Goal: Check status: Check status

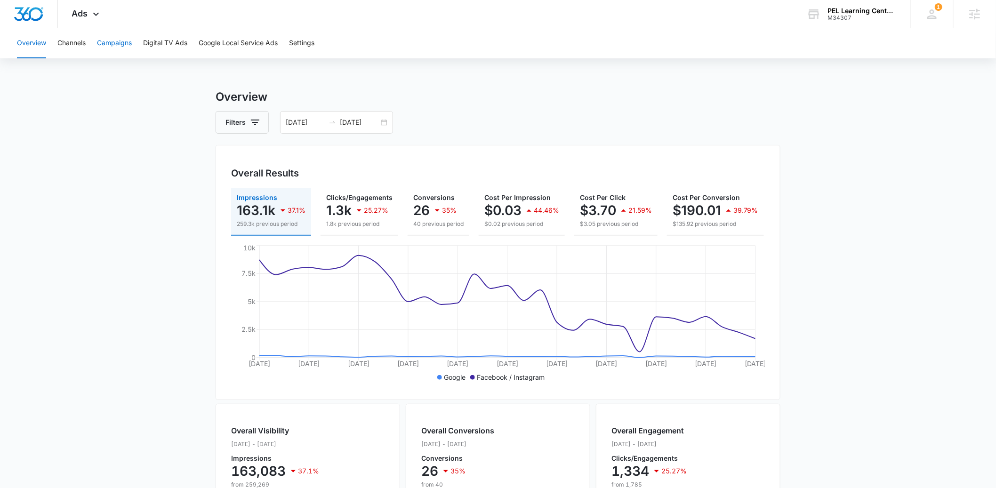
click at [116, 45] on button "Campaigns" at bounding box center [114, 43] width 35 height 30
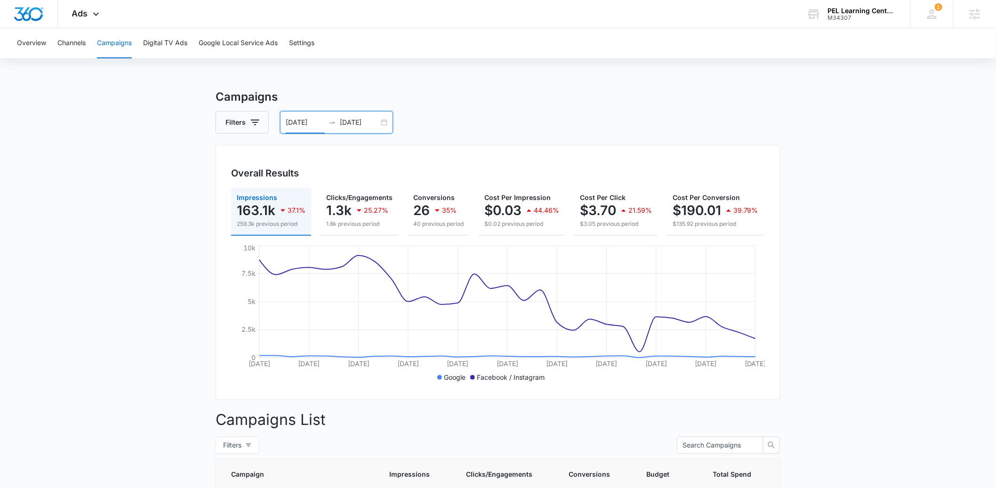
click at [301, 126] on input "09/08/2025" at bounding box center [305, 122] width 39 height 10
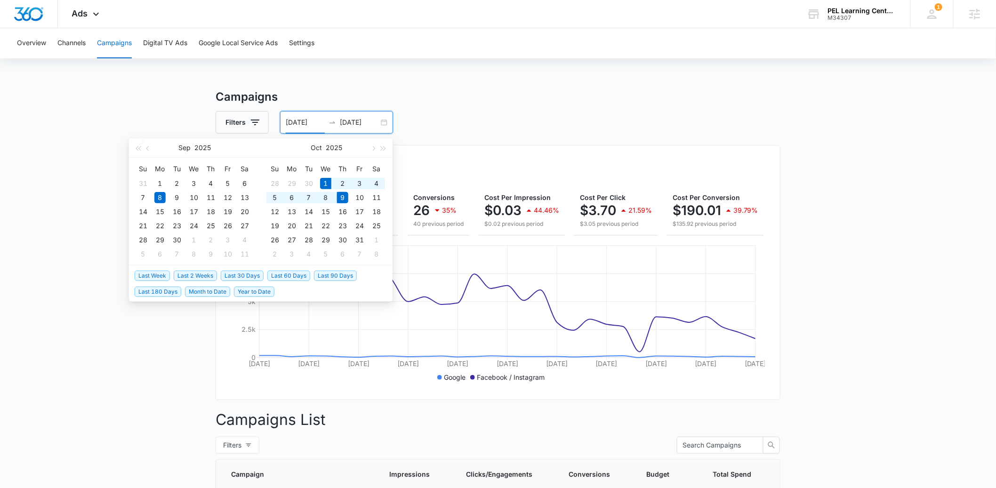
click at [203, 292] on span "Month to Date" at bounding box center [207, 292] width 45 height 10
type input "[DATE]"
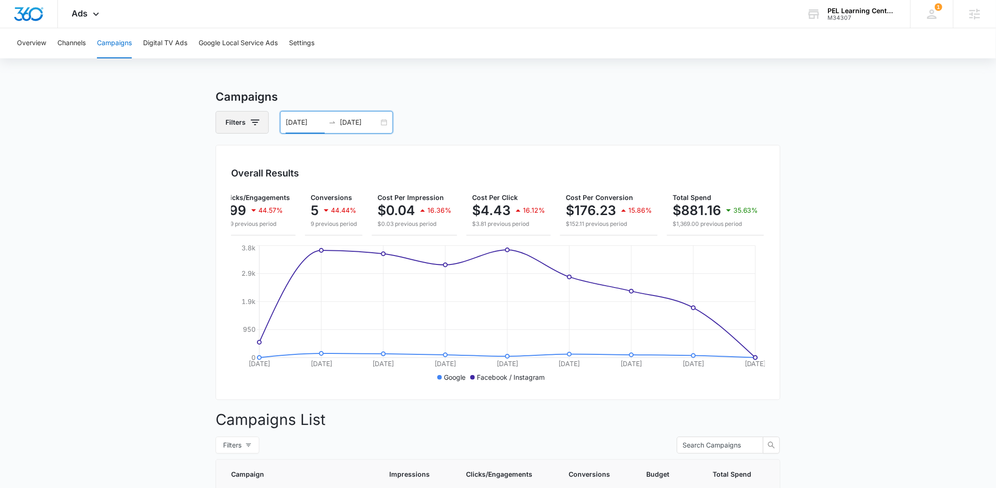
click at [252, 124] on icon "button" at bounding box center [254, 122] width 11 height 11
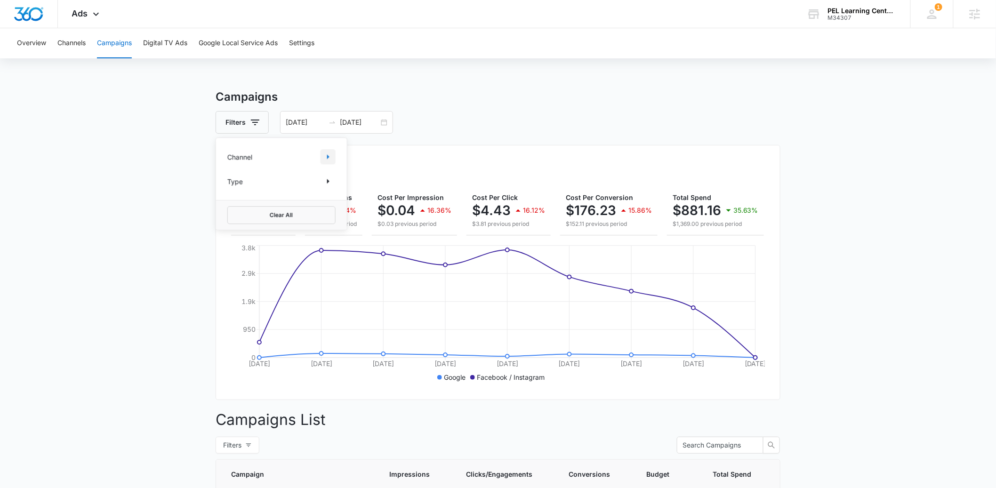
click at [326, 158] on icon "Show Channel filters" at bounding box center [327, 156] width 11 height 11
click at [233, 202] on icon at bounding box center [232, 204] width 8 height 8
click at [228, 203] on input "Facebook / Instagram" at bounding box center [227, 203] width 0 height 0
checkbox input "true"
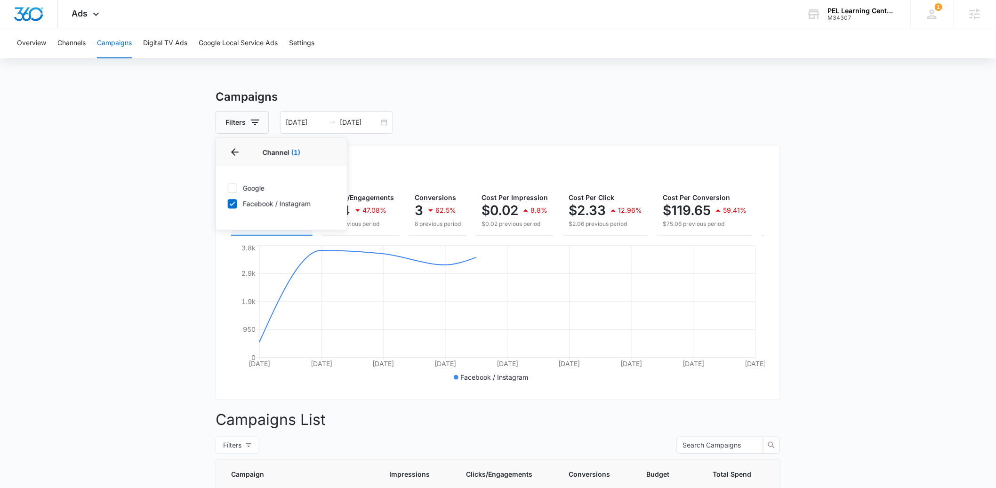
click at [154, 203] on main "Campaigns Filters Channel 1 Channel (1) Google Facebook / Instagram Type Clear …" at bounding box center [498, 399] width 996 height 622
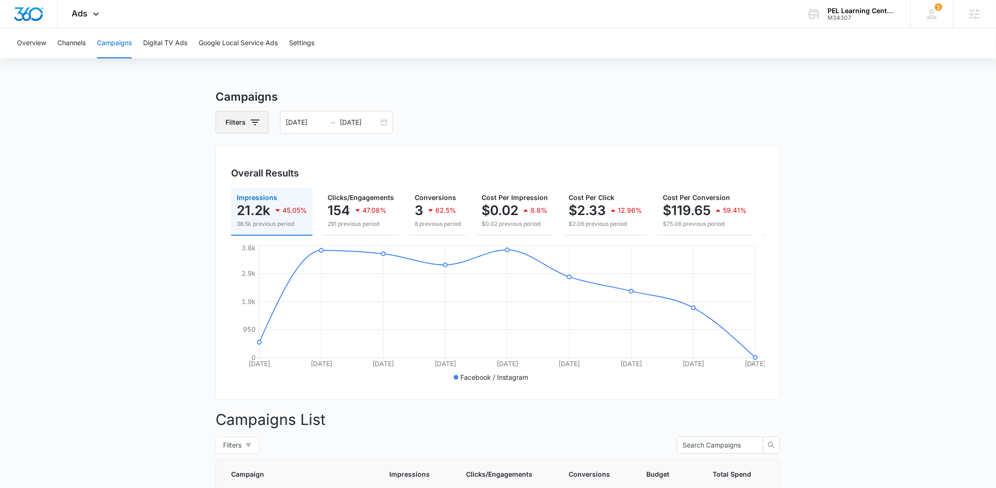
click at [250, 125] on icon "button" at bounding box center [254, 122] width 11 height 11
click at [323, 156] on icon "Show Channel filters" at bounding box center [327, 156] width 11 height 11
click at [236, 187] on icon at bounding box center [232, 188] width 8 height 8
click at [228, 188] on input "Google" at bounding box center [227, 188] width 0 height 0
checkbox input "true"
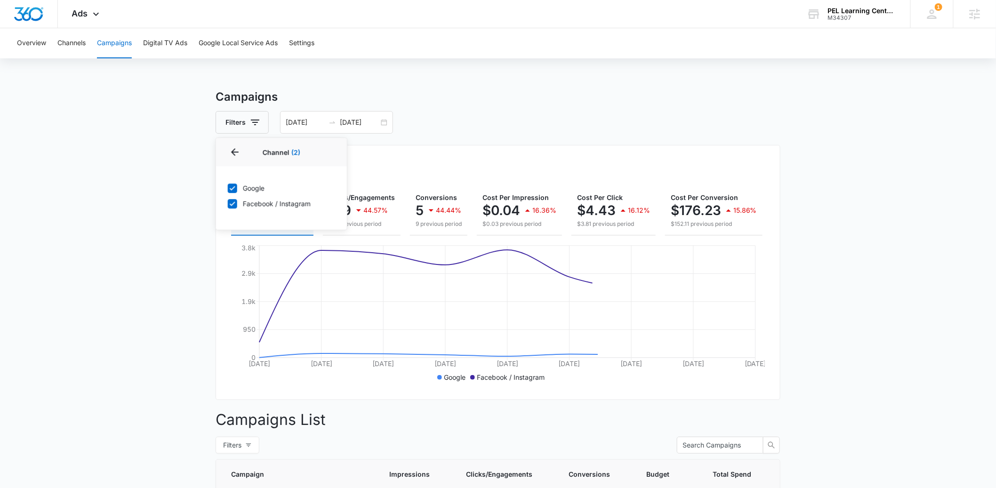
click at [232, 207] on icon at bounding box center [232, 204] width 8 height 8
click at [228, 204] on input "Facebook / Instagram" at bounding box center [227, 203] width 0 height 0
checkbox input "false"
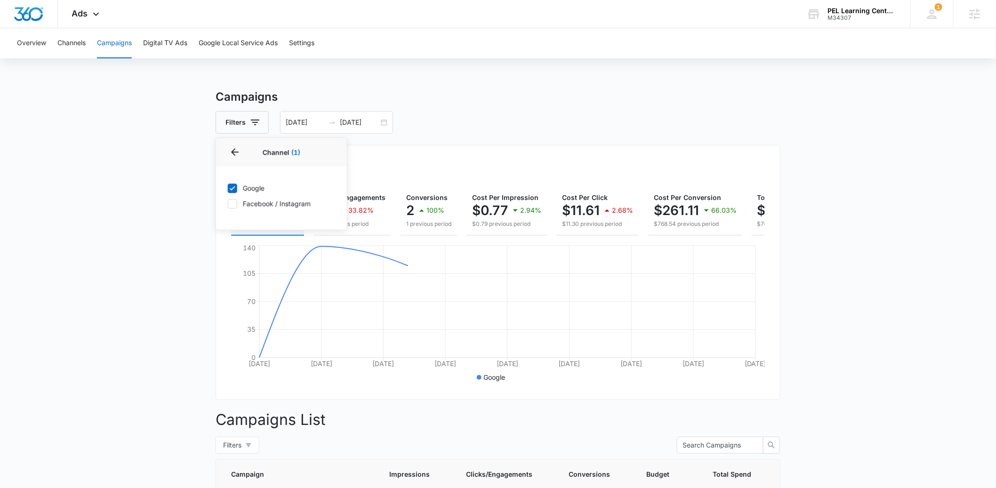
click at [180, 205] on main "Campaigns Filters Channel 1 Channel (1) Google Facebook / Instagram Type Clear …" at bounding box center [498, 428] width 996 height 680
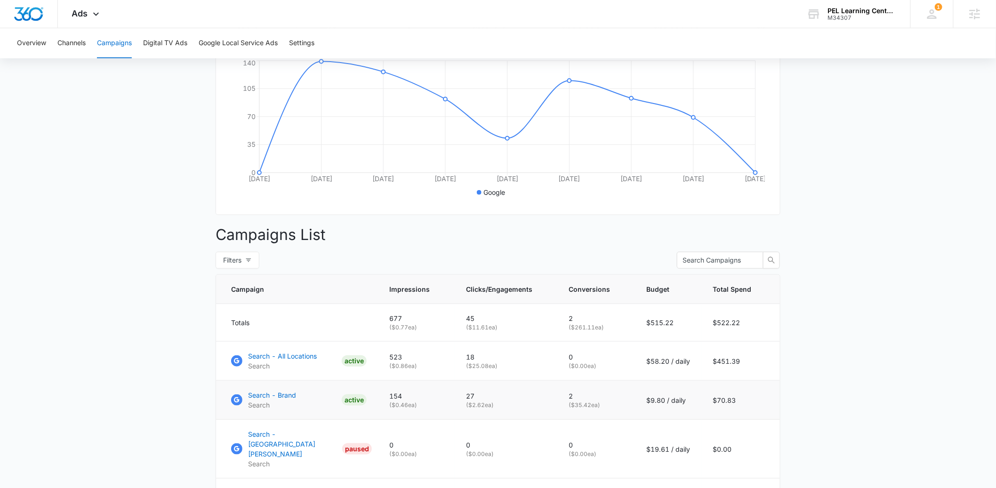
scroll to position [191, 0]
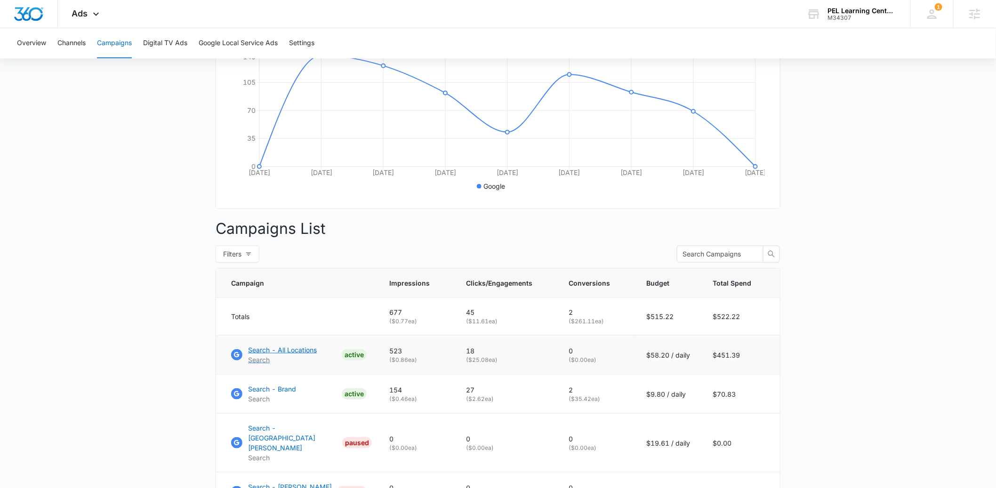
click at [272, 355] on p "Search - All Locations" at bounding box center [282, 350] width 69 height 10
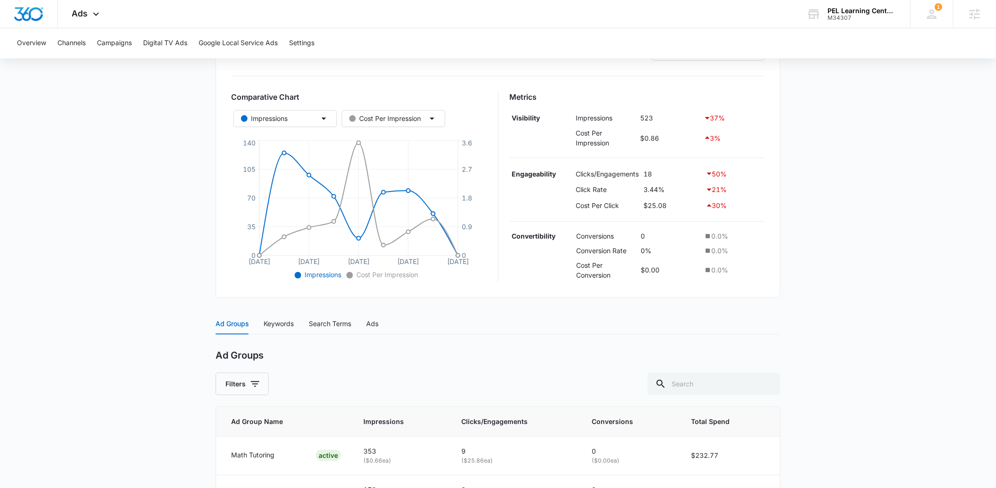
scroll to position [281, 0]
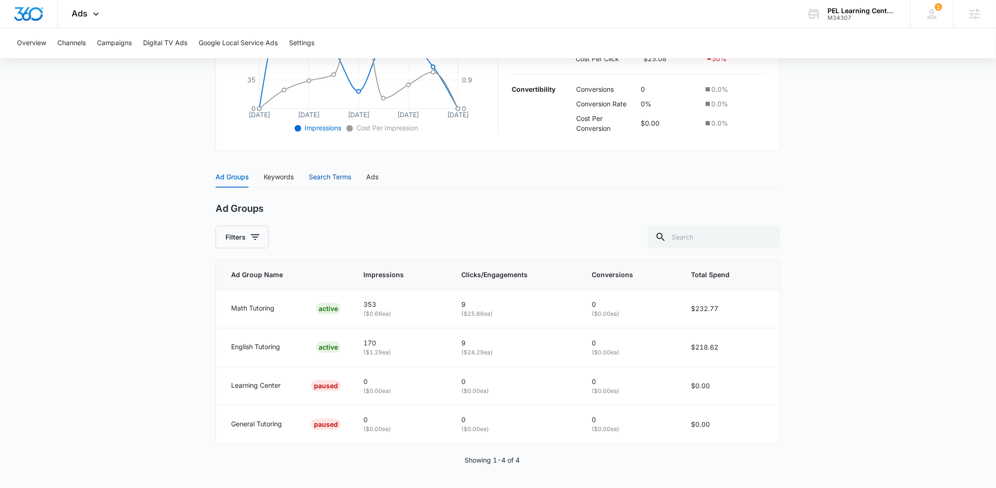
click at [333, 176] on div "Search Terms" at bounding box center [330, 177] width 42 height 10
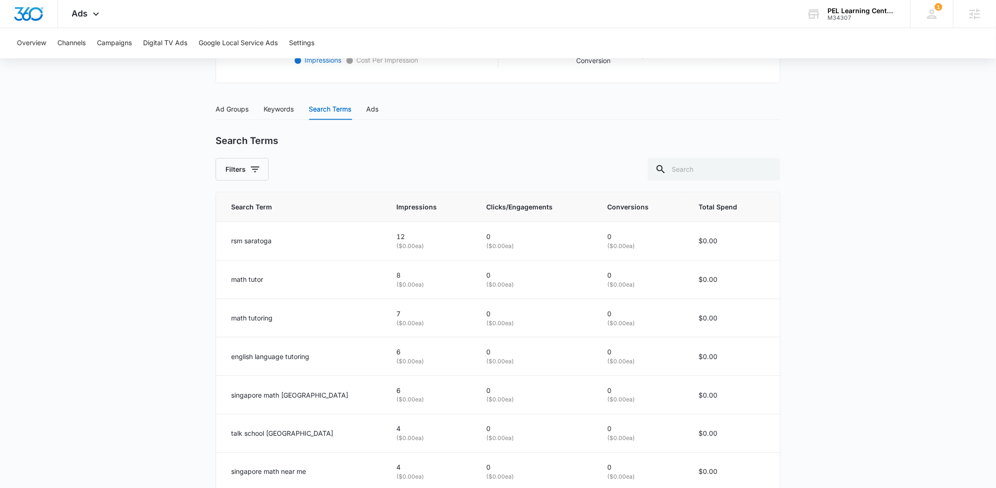
scroll to position [356, 0]
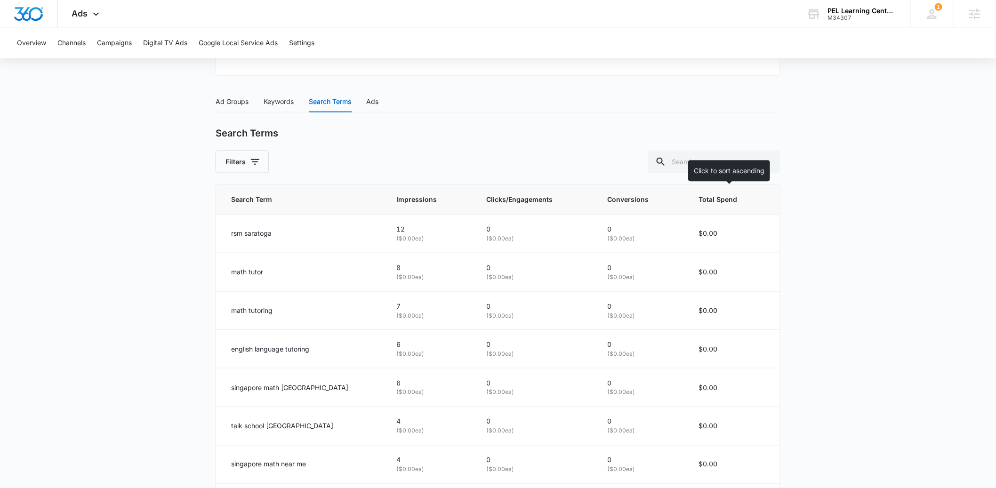
click at [701, 200] on span "Total Spend" at bounding box center [724, 199] width 53 height 10
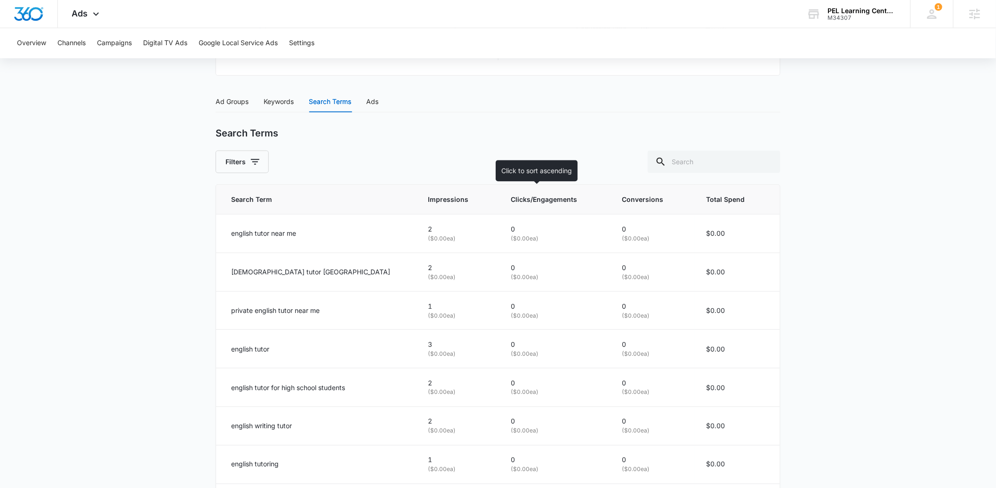
click at [551, 197] on span "Clicks/Engagements" at bounding box center [548, 199] width 75 height 10
click at [537, 207] on th "Clicks/Engagements" at bounding box center [555, 200] width 111 height 30
click at [590, 198] on icon at bounding box center [595, 199] width 10 height 10
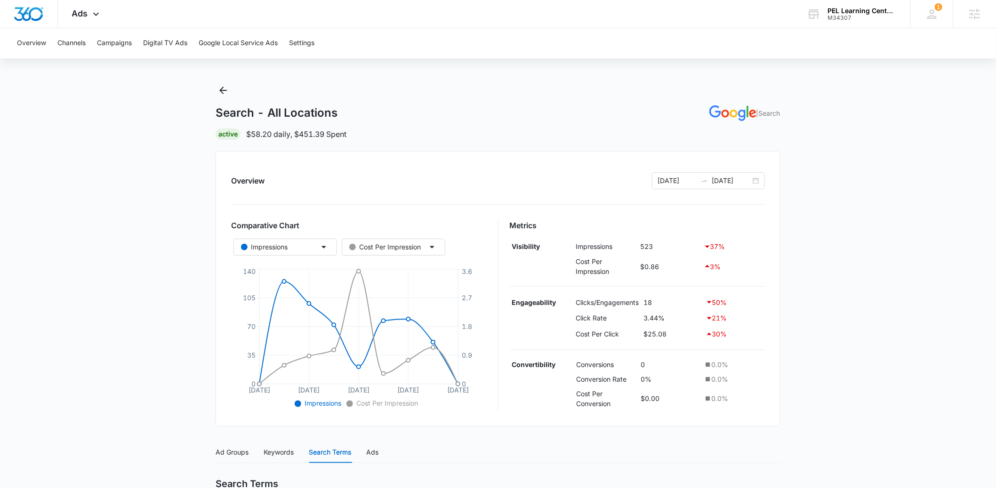
scroll to position [0, 0]
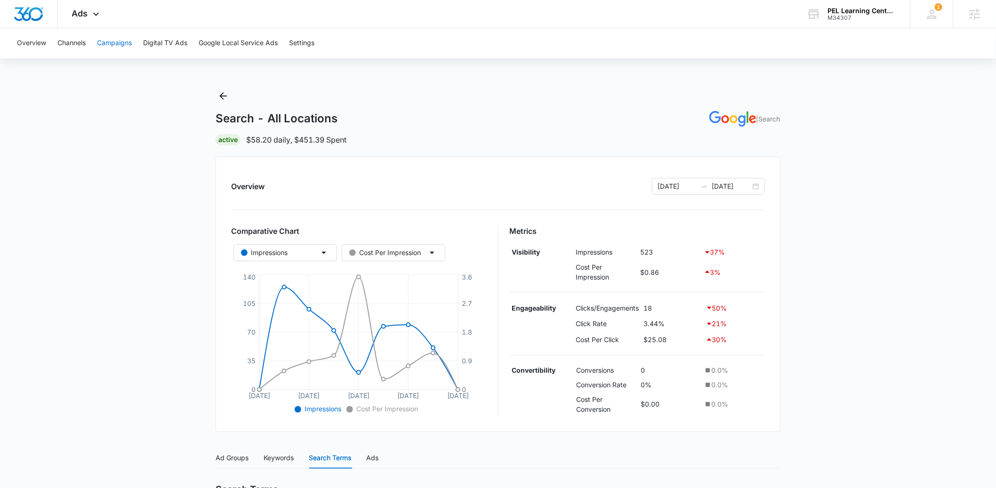
click at [117, 48] on button "Campaigns" at bounding box center [114, 43] width 35 height 30
